Goal: Navigation & Orientation: Find specific page/section

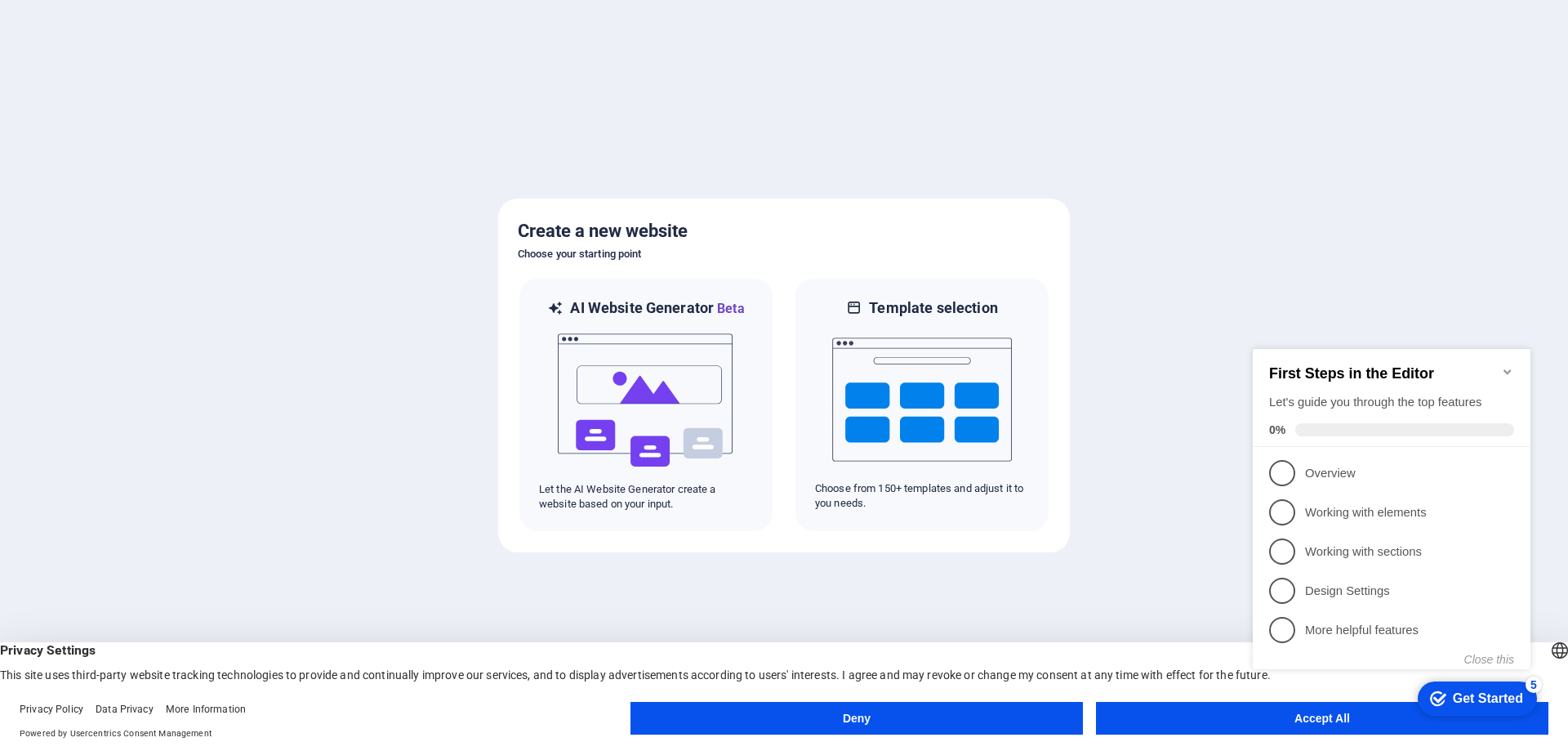
click at [1506, 369] on icon "Minimize checklist" at bounding box center [1506, 372] width 8 height 5
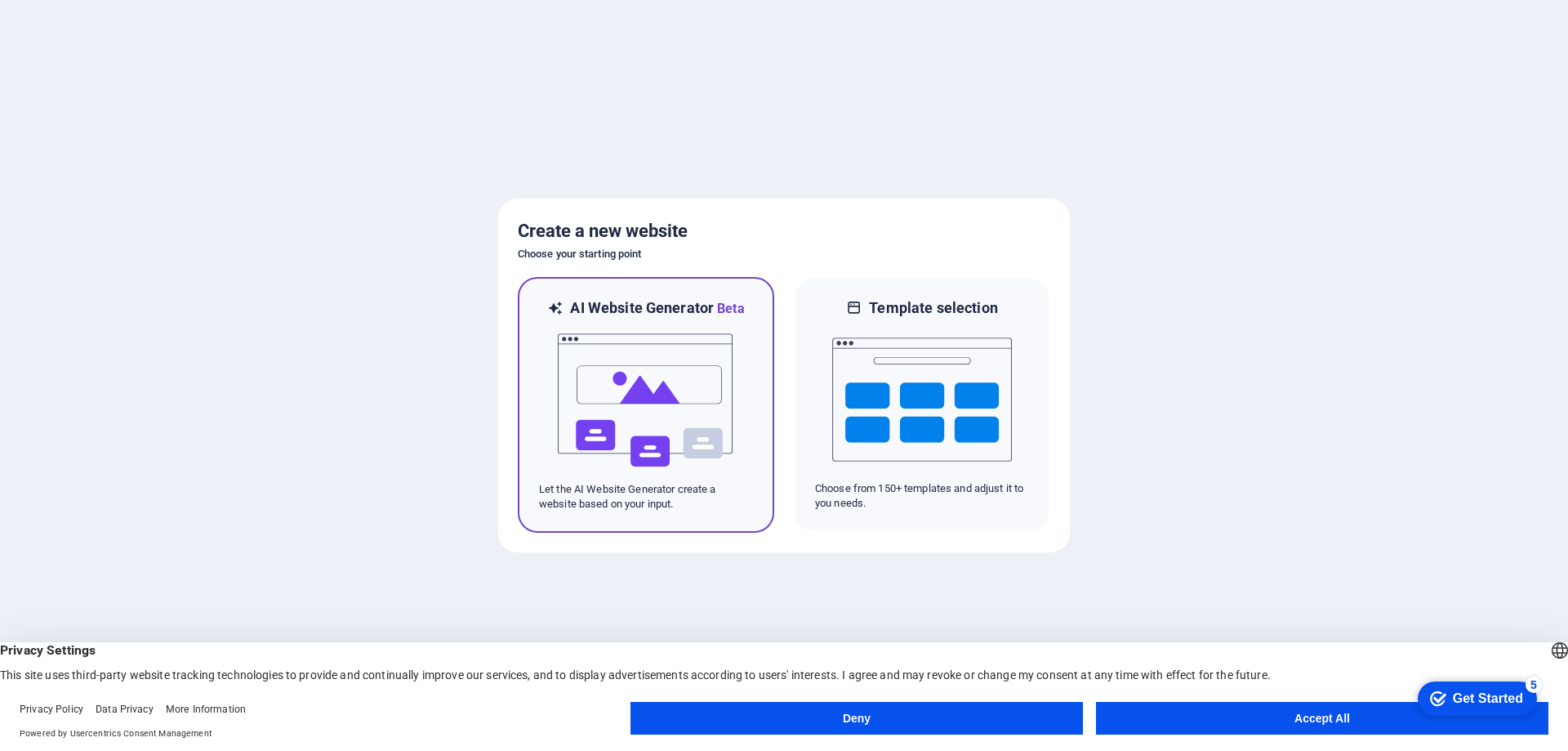
click at [626, 391] on img at bounding box center [645, 400] width 179 height 164
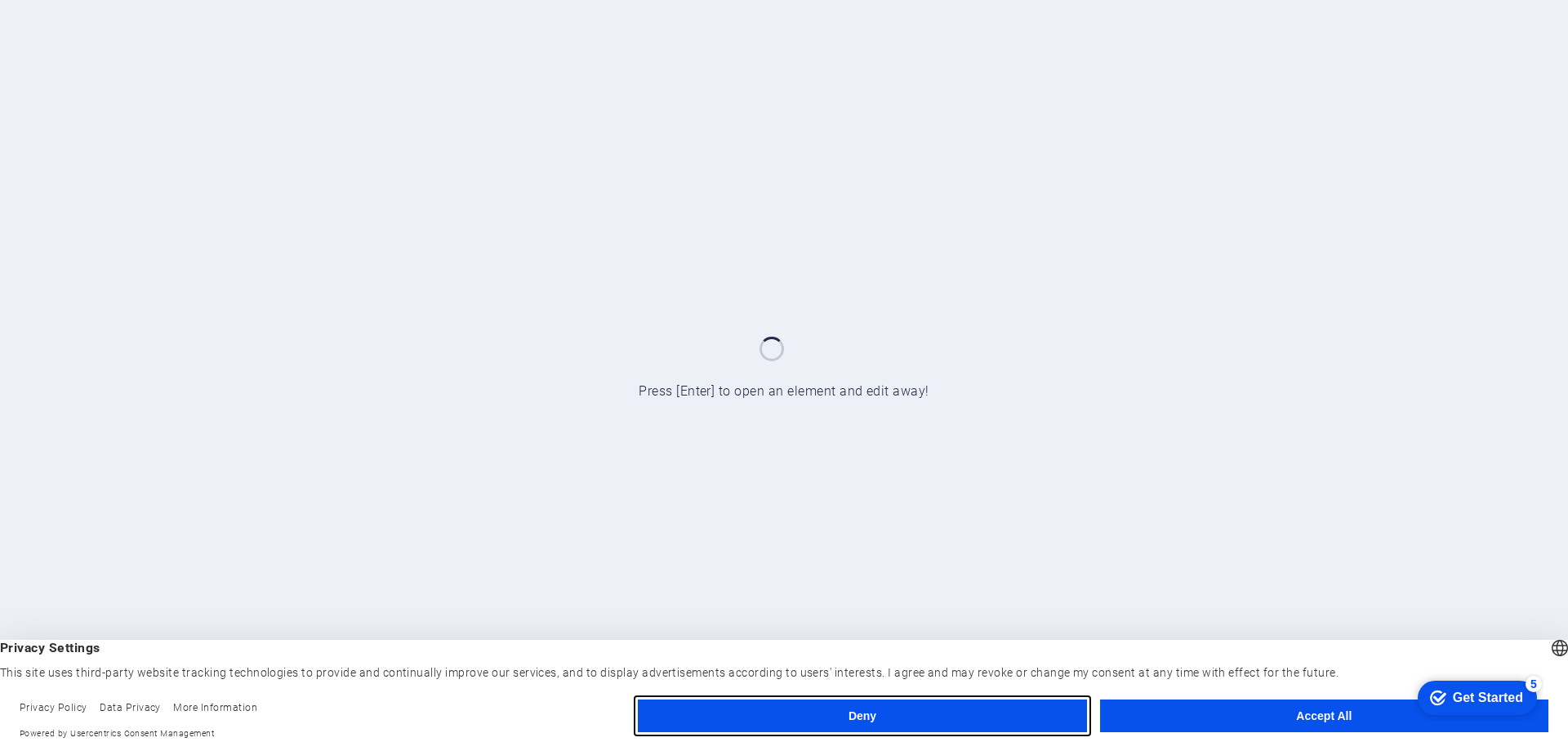
click at [934, 716] on button "Deny" at bounding box center [862, 716] width 448 height 33
